Goal: Find contact information: Find contact information

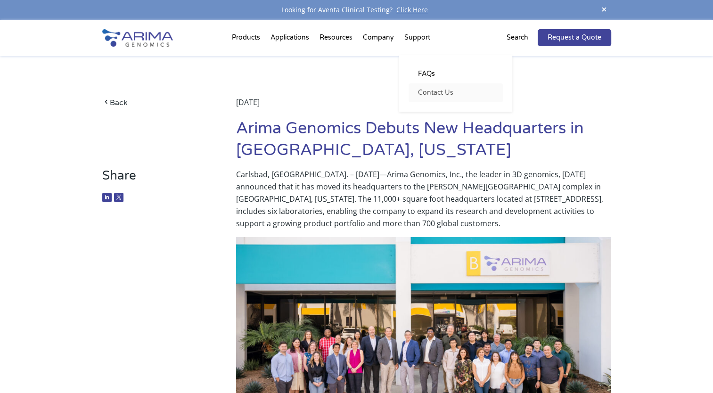
click at [417, 99] on link "Contact Us" at bounding box center [456, 92] width 94 height 19
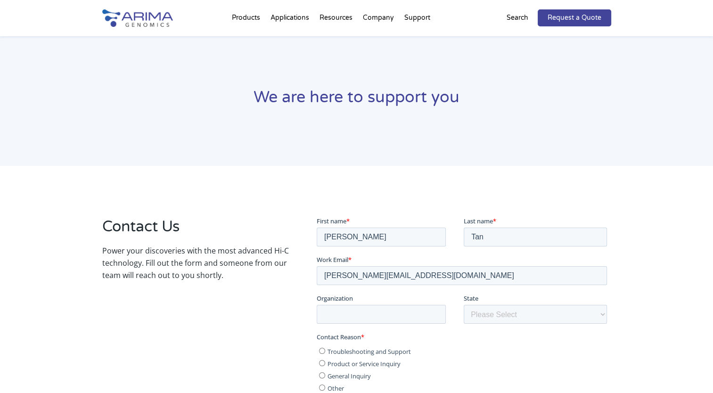
click at [134, 21] on img at bounding box center [137, 17] width 71 height 17
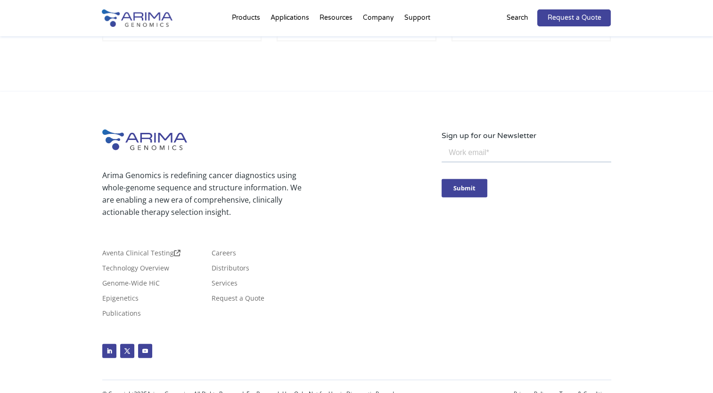
scroll to position [2232, 0]
